Goal: Information Seeking & Learning: Find specific fact

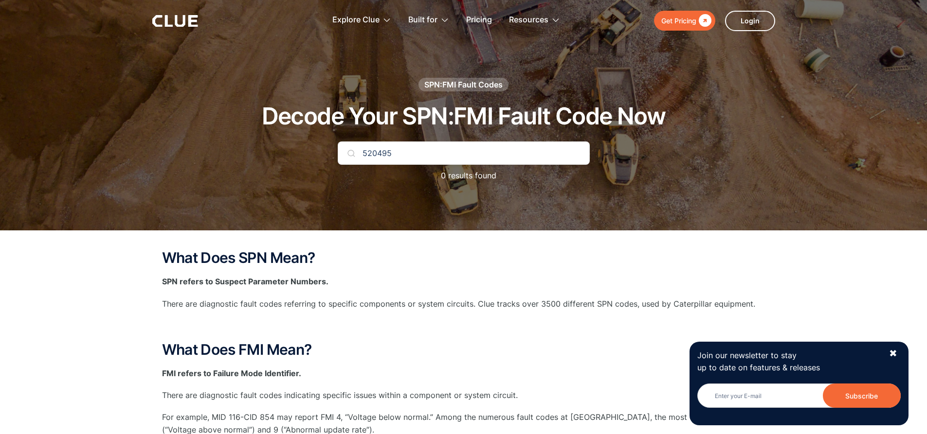
click at [348, 157] on img at bounding box center [351, 153] width 8 height 8
click at [894, 352] on div "✖" at bounding box center [893, 354] width 8 height 12
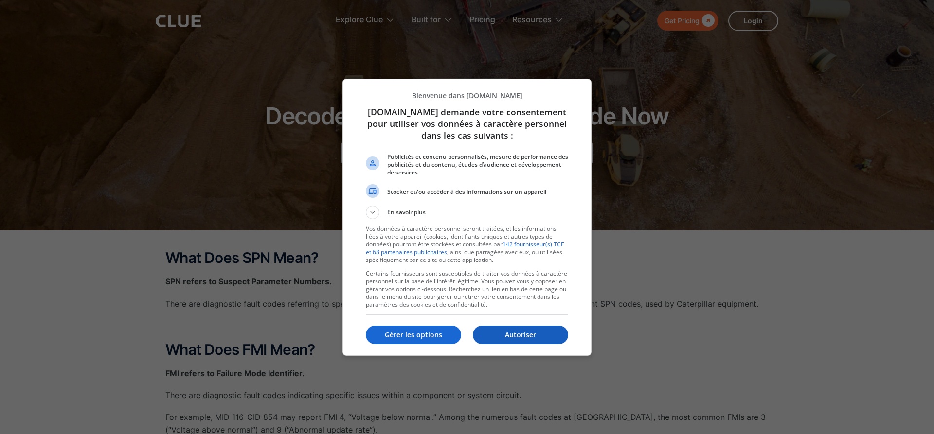
click at [516, 332] on p "Autoriser" at bounding box center [520, 335] width 95 height 10
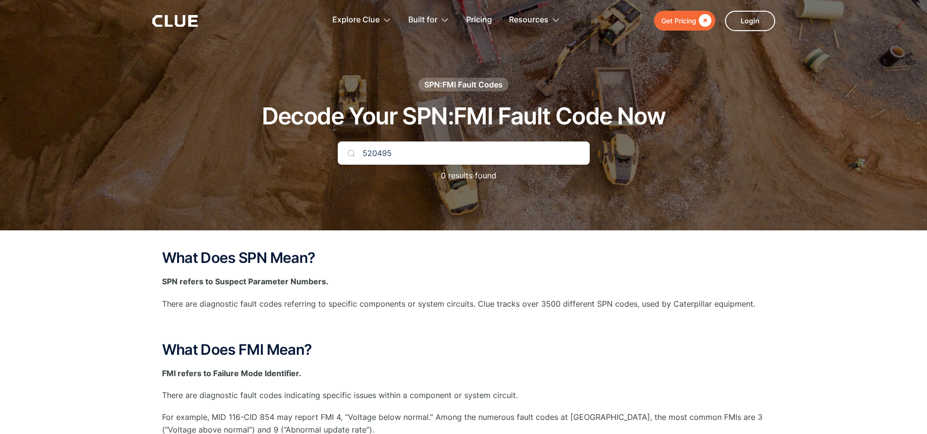
click at [484, 150] on input "520495" at bounding box center [464, 153] width 252 height 23
type input "5"
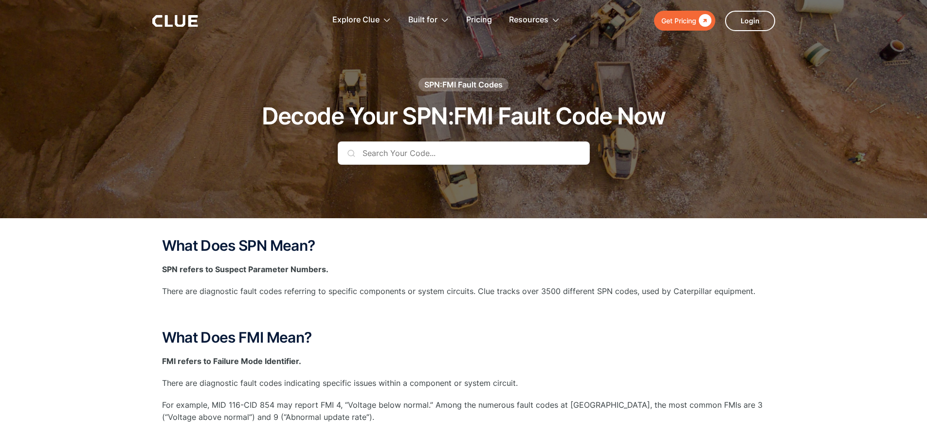
click at [443, 151] on input "text" at bounding box center [464, 153] width 252 height 23
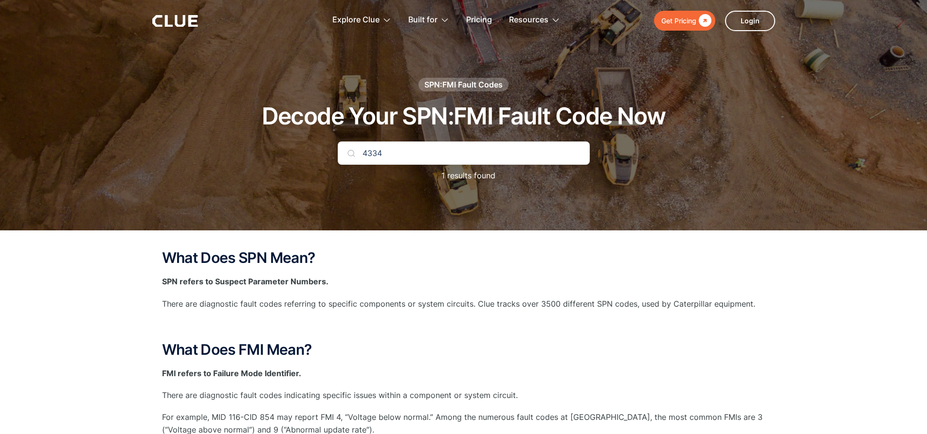
click at [462, 178] on p "1 results found" at bounding box center [463, 176] width 64 height 12
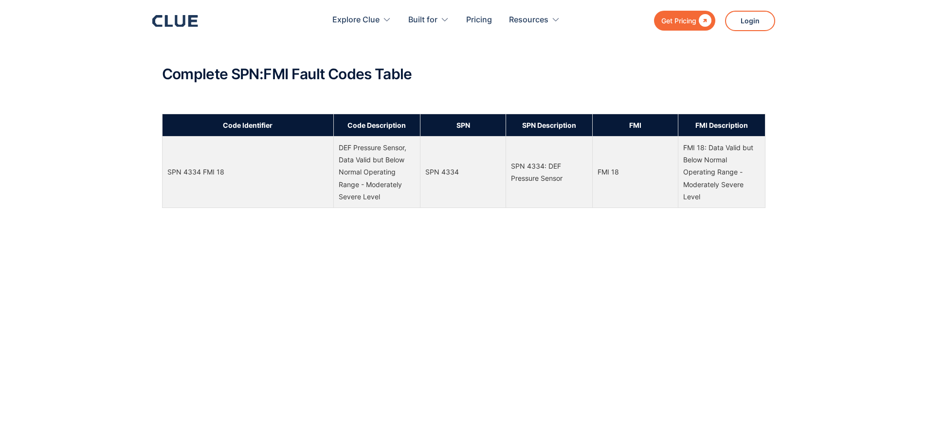
scroll to position [467, 0]
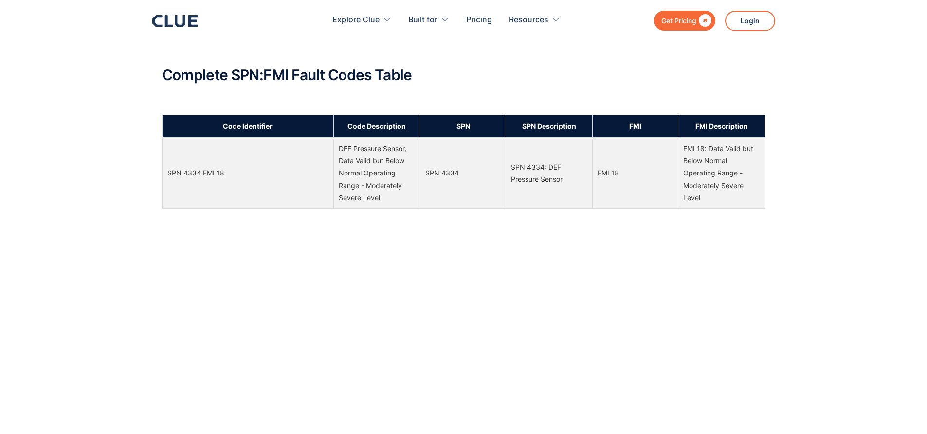
click at [462, 178] on td "SPN 4334" at bounding box center [463, 174] width 86 height 72
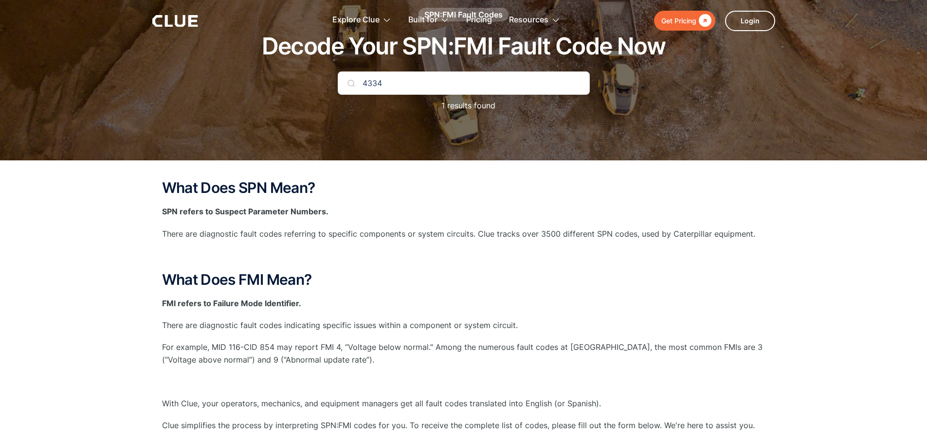
scroll to position [0, 0]
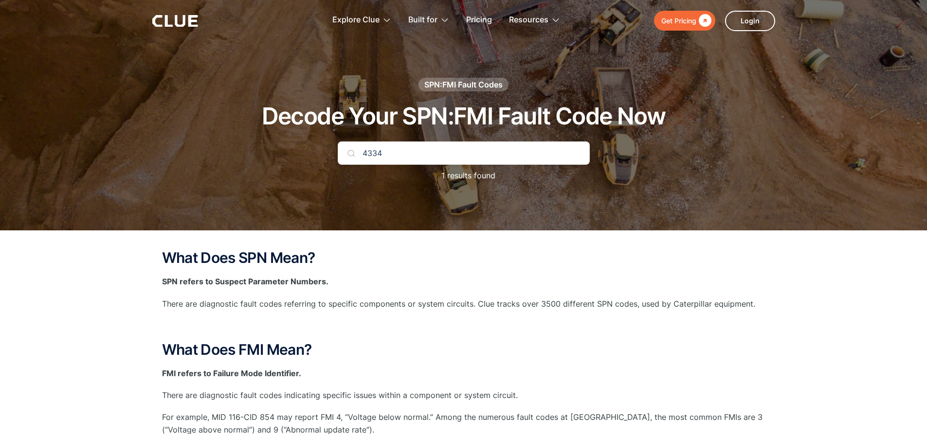
click at [467, 154] on input "4334" at bounding box center [464, 153] width 252 height 23
click at [468, 256] on h2 "What Does SPN Mean?" at bounding box center [463, 258] width 603 height 16
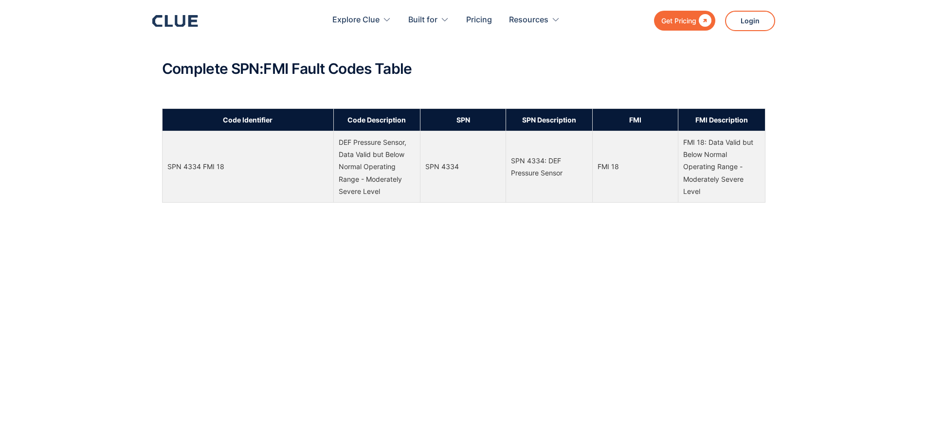
scroll to position [486, 0]
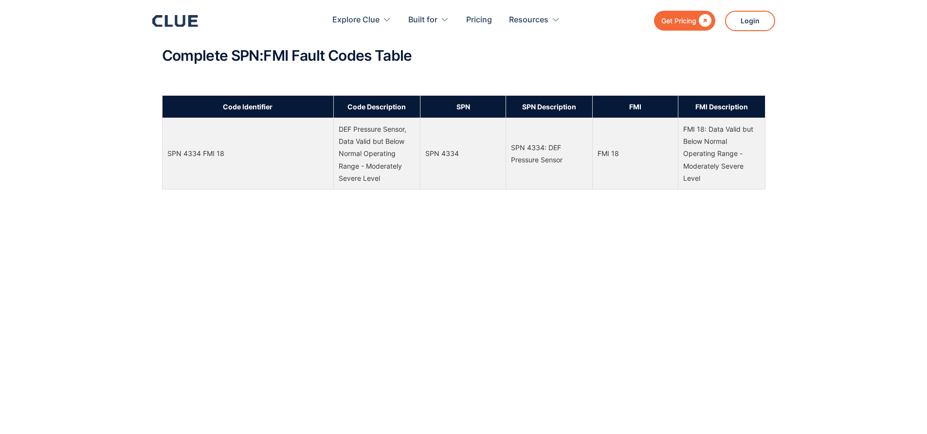
click at [468, 256] on div "Code Identifier Code Description SPN SPN Description FMI FMI Description SPN: 7…" at bounding box center [463, 421] width 603 height 652
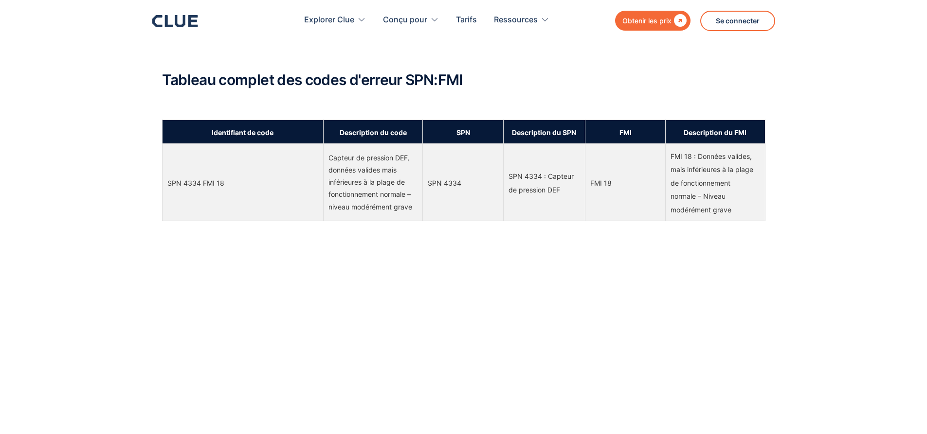
scroll to position [499, 0]
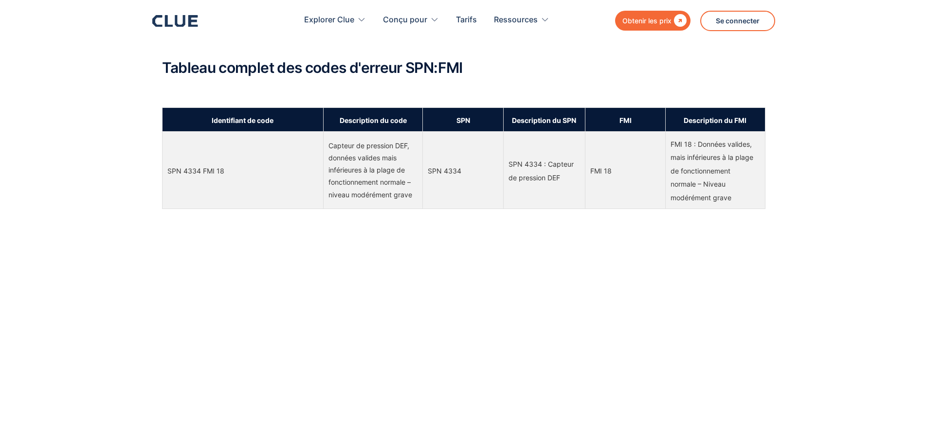
click at [573, 211] on div "Identifiant de code Description du code SPN Description du SPN FMI Description …" at bounding box center [463, 433] width 603 height 652
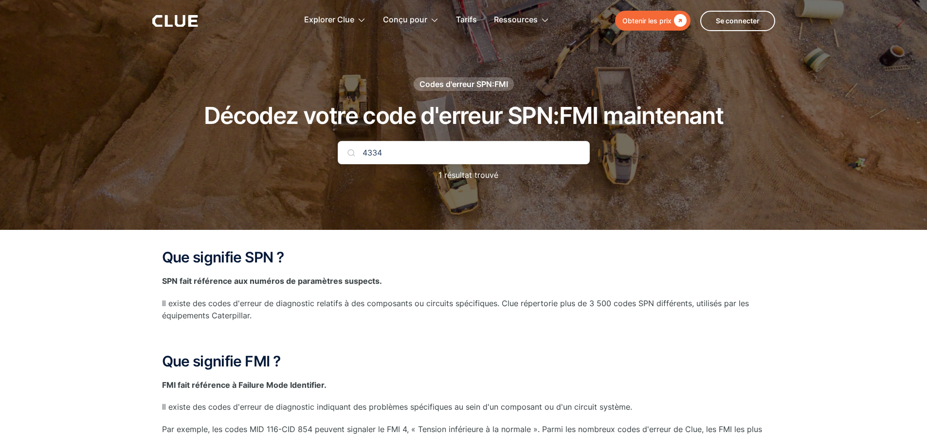
scroll to position [0, 0]
click at [451, 158] on input "4334" at bounding box center [464, 153] width 252 height 23
type input "4"
type input "5840"
